Goal: Information Seeking & Learning: Learn about a topic

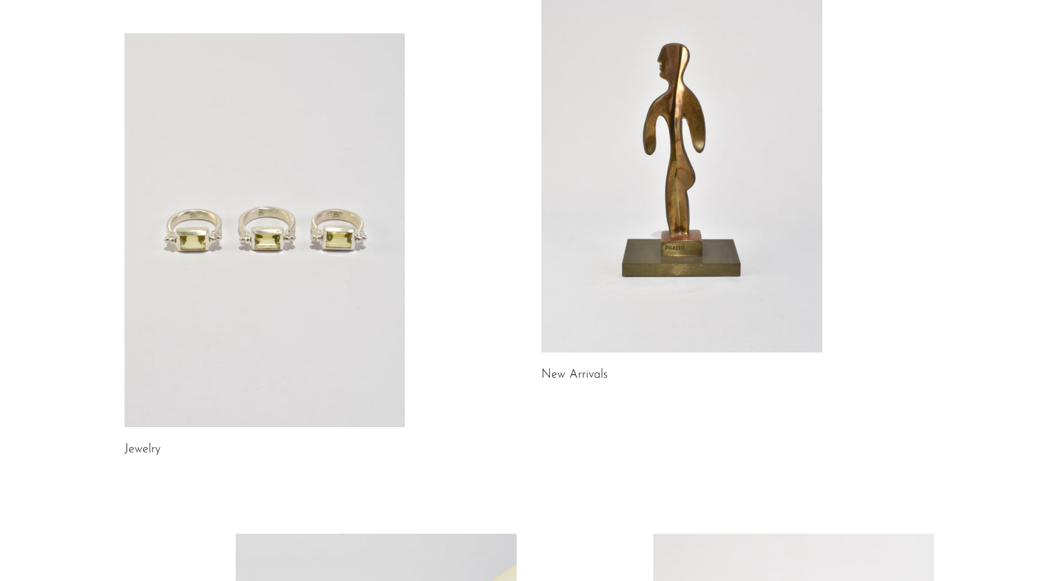
scroll to position [152, 0]
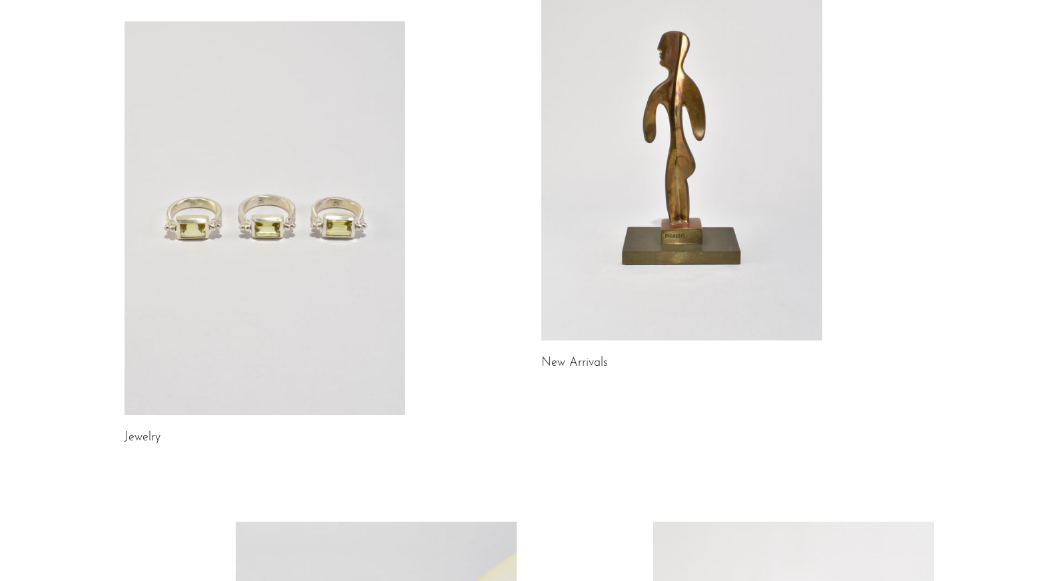
click at [249, 288] on link at bounding box center [265, 218] width 281 height 394
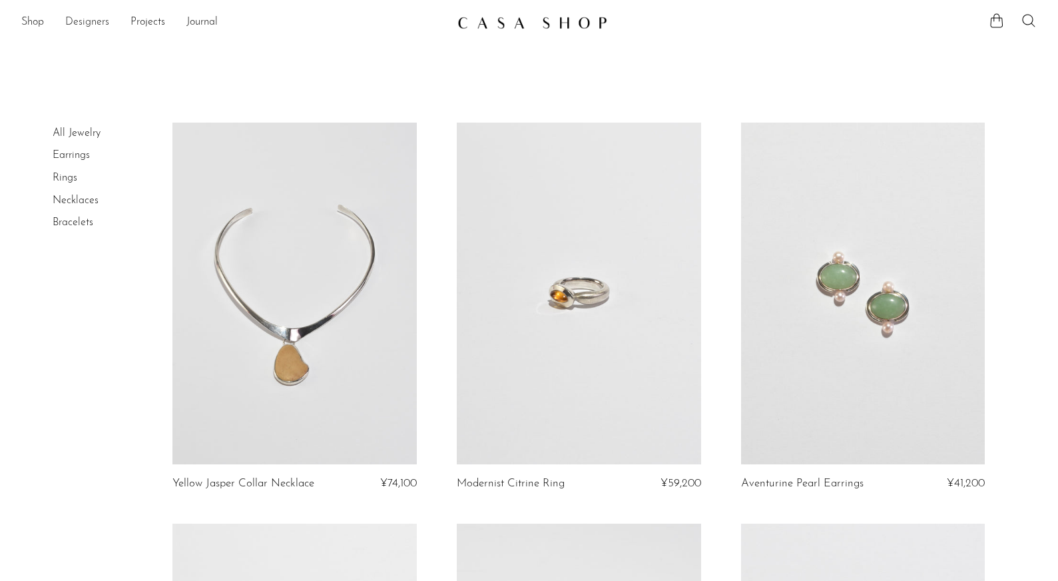
click at [93, 22] on link "Designers" at bounding box center [87, 22] width 44 height 17
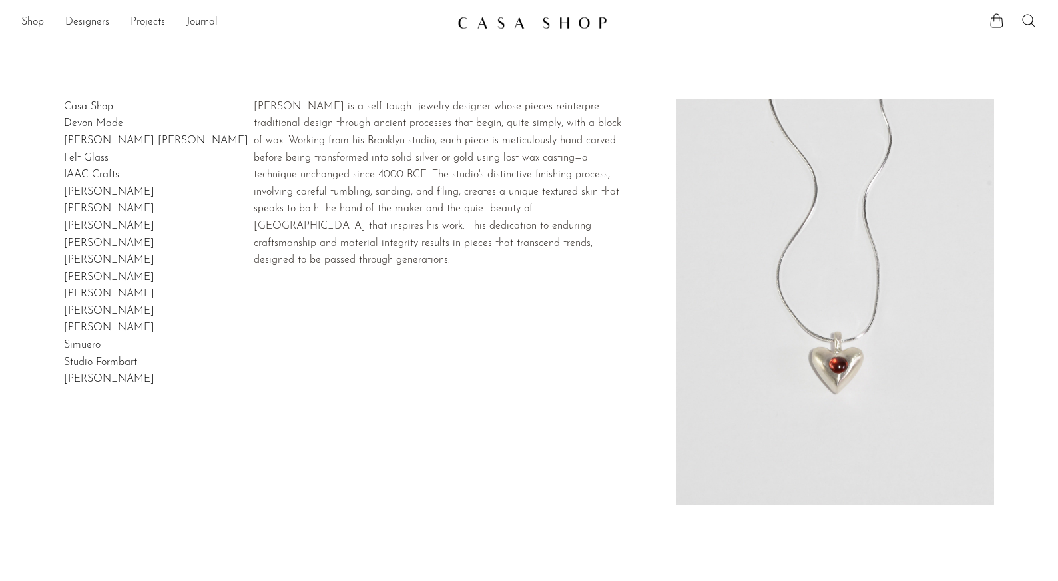
click at [83, 143] on link "[PERSON_NAME] [PERSON_NAME]" at bounding box center [156, 140] width 185 height 11
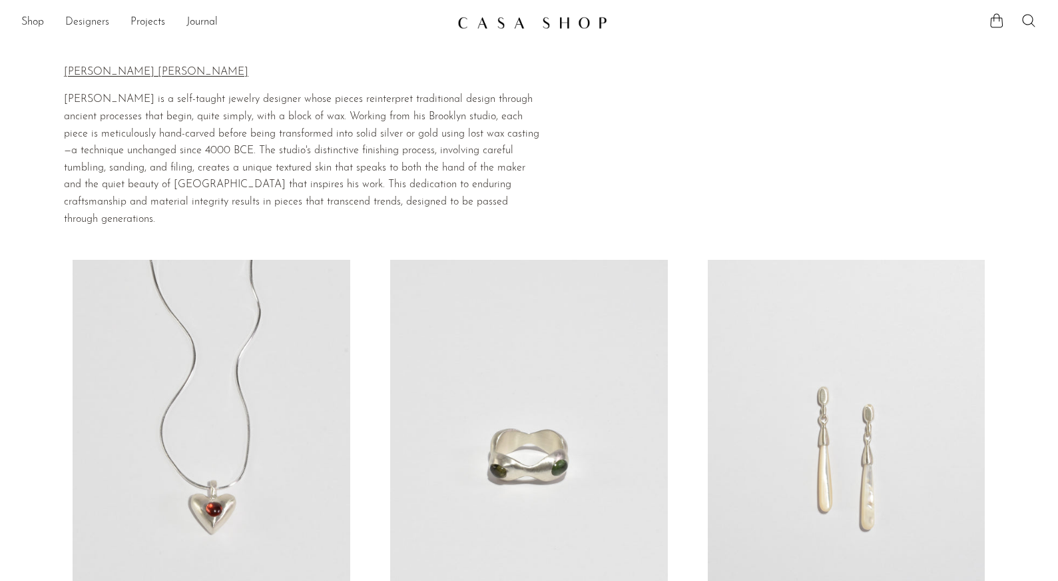
click at [95, 26] on link "Designers" at bounding box center [87, 22] width 44 height 17
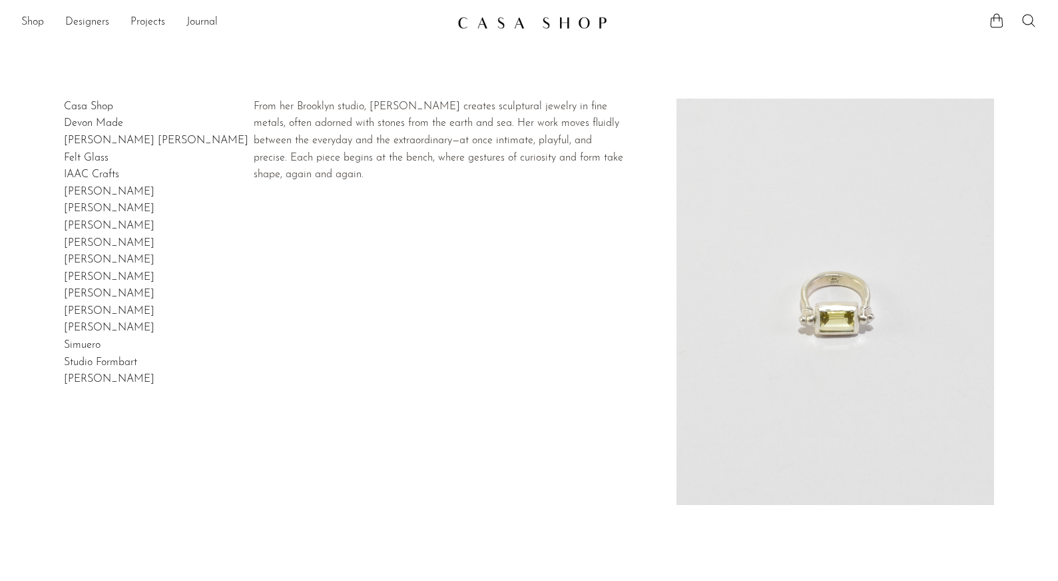
click at [85, 244] on link "[PERSON_NAME]" at bounding box center [109, 243] width 91 height 11
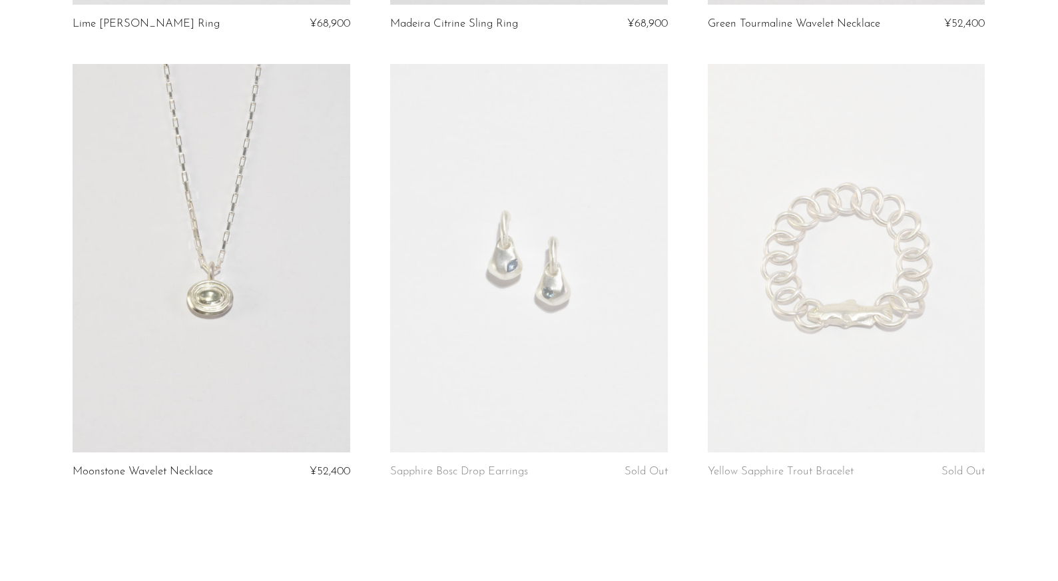
scroll to position [580, 0]
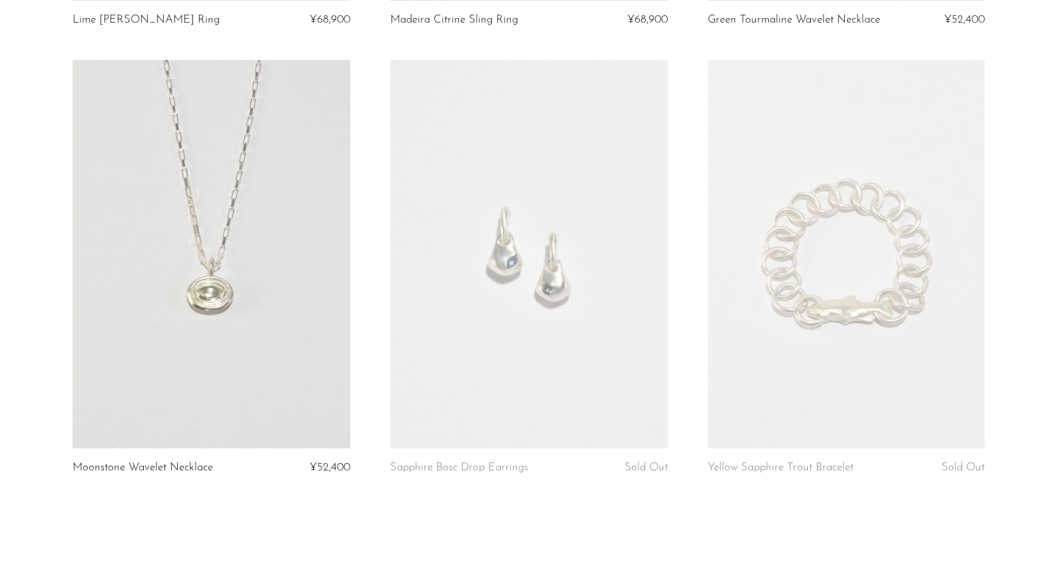
click at [783, 325] on link at bounding box center [847, 254] width 278 height 388
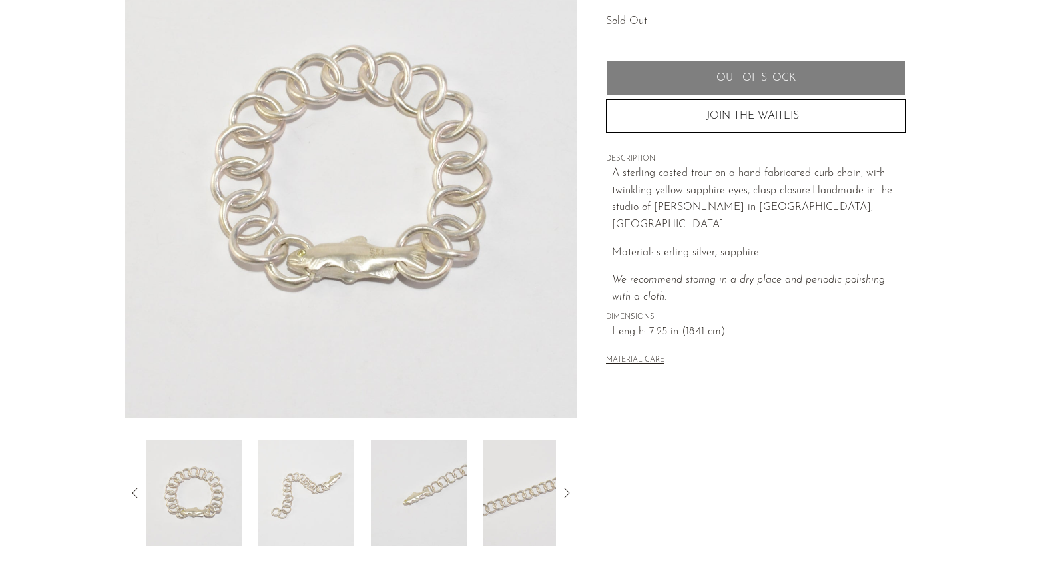
scroll to position [153, 0]
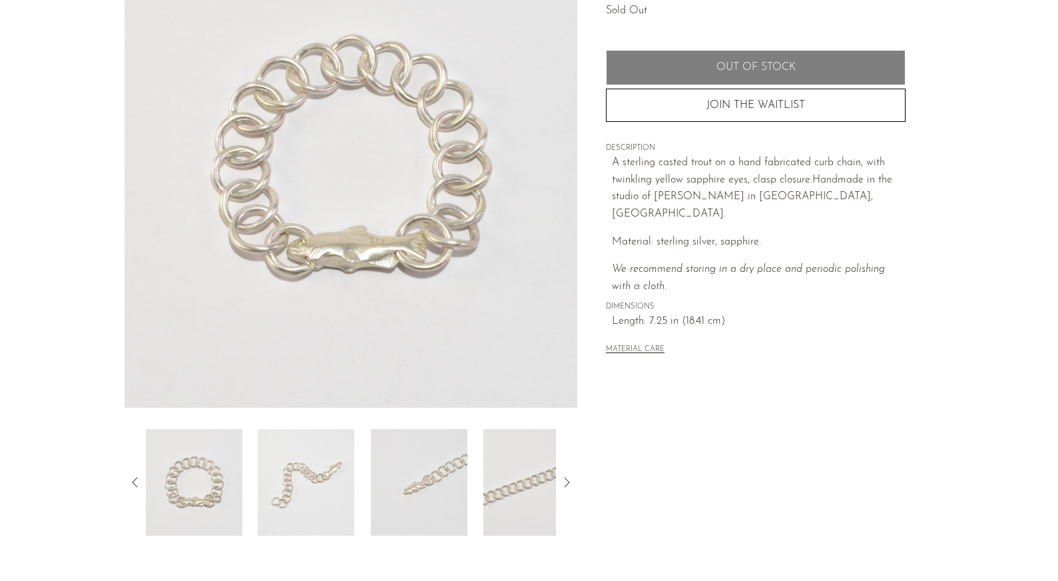
click at [567, 486] on icon at bounding box center [567, 482] width 16 height 16
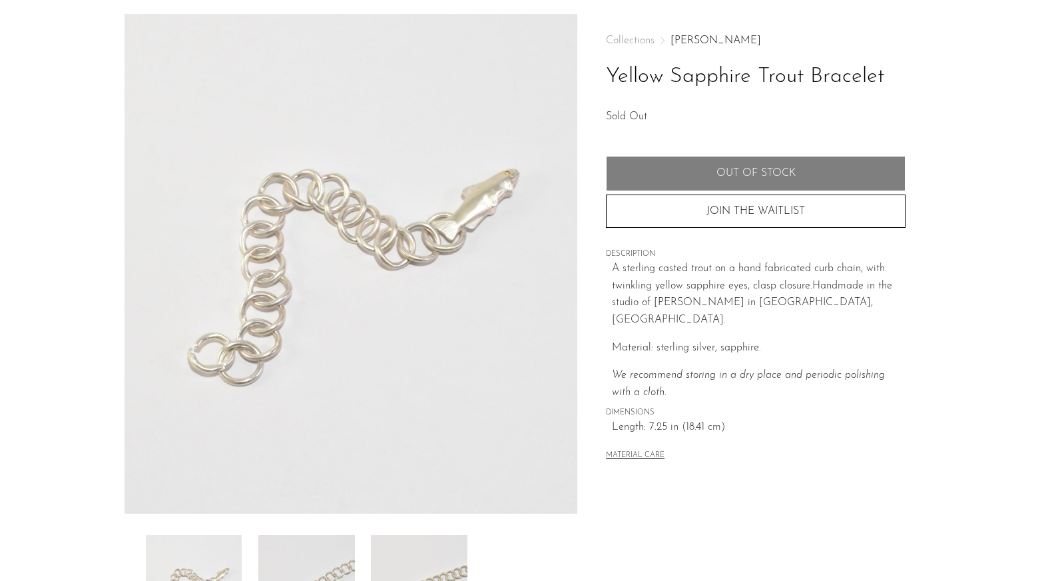
scroll to position [0, 0]
